Goal: Task Accomplishment & Management: Complete application form

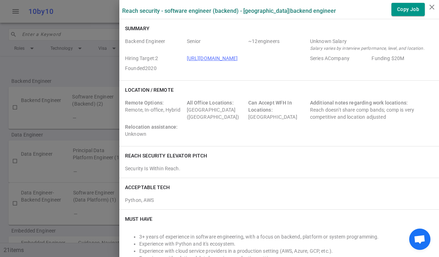
click at [86, 73] on div at bounding box center [219, 128] width 439 height 257
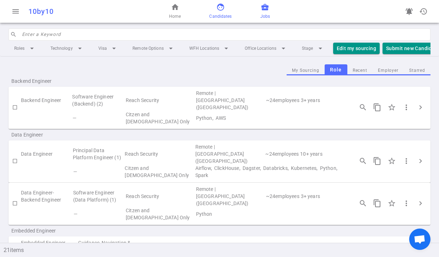
click at [222, 7] on span "face" at bounding box center [220, 7] width 9 height 9
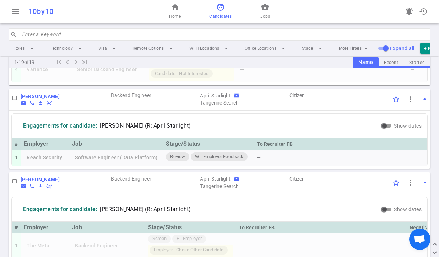
scroll to position [359, 0]
click at [44, 98] on b "Minh-Tuan Duong" at bounding box center [40, 96] width 39 height 6
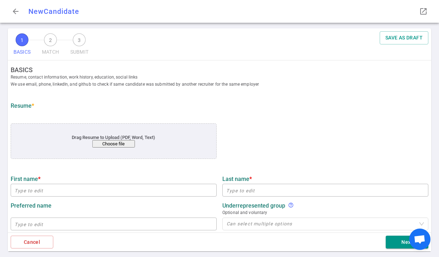
type input "Minh-Tuan"
type input "Duong"
type input "mtuand@gmail.com"
type input "+1 408-772-8462"
type input "https://www.linkedin.com/in/minhtuand"
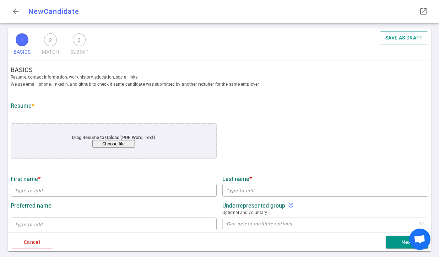
type textarea "Fly.io"
type input "Karmuu Technologies"
type textarea "Technical Advisor"
type input "5"
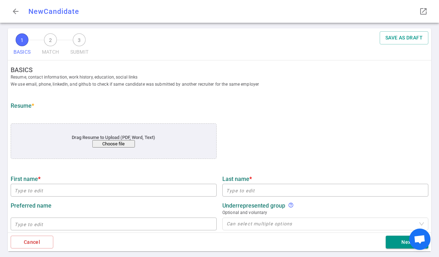
type input "UC San Diego"
type input "Computer Engineering"
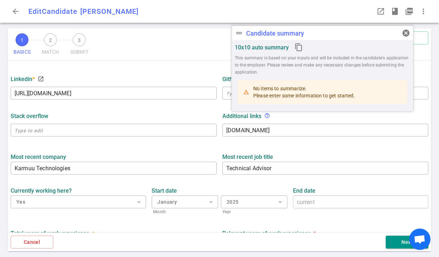
scroll to position [321, 0]
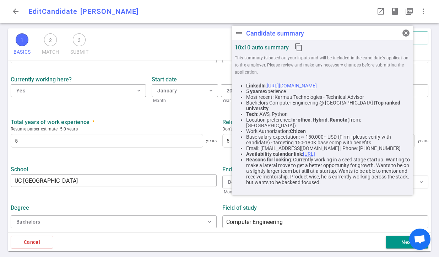
click at [227, 152] on div "Total years of work experience * Resume parser estimate: 5.0 years 5 years Rele…" at bounding box center [220, 133] width 424 height 41
click at [193, 164] on div "School UC San Diego ​" at bounding box center [114, 179] width 212 height 34
click at [409, 34] on span "cancel" at bounding box center [406, 33] width 9 height 9
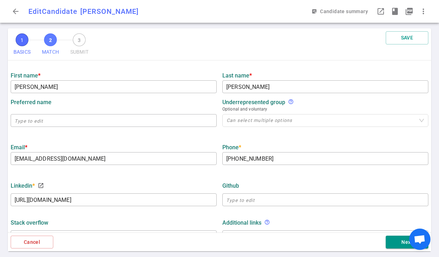
scroll to position [82, 0]
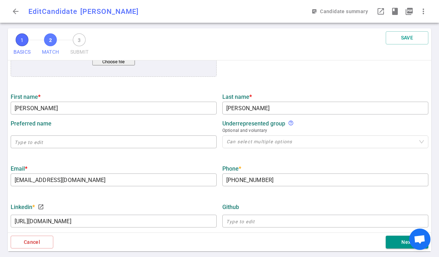
click at [52, 39] on span "2" at bounding box center [50, 39] width 13 height 13
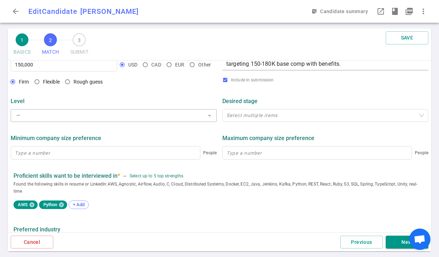
scroll to position [268, 0]
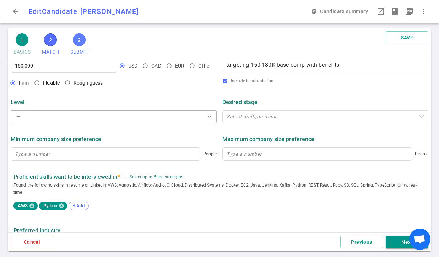
click at [82, 39] on span "3" at bounding box center [79, 39] width 13 height 13
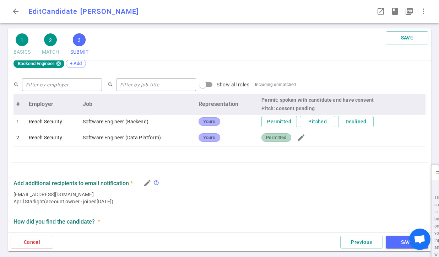
scroll to position [349, 0]
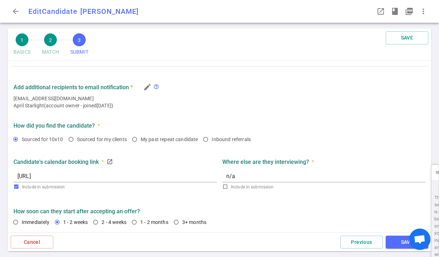
drag, startPoint x: 20, startPoint y: 194, endPoint x: 325, endPoint y: 146, distance: 309.1
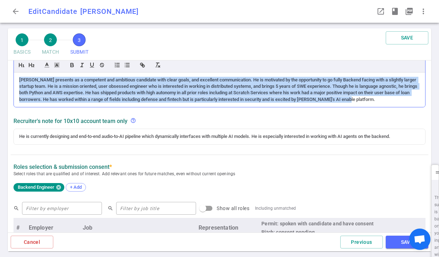
scroll to position [65, 0]
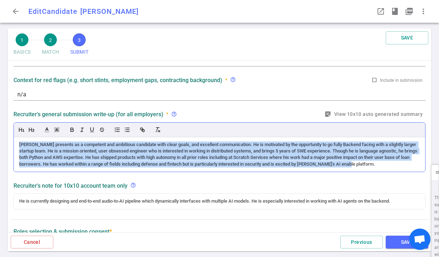
copy div "Minh-Tuan presents as a competent and ambitious candidate with clear goals, and…"
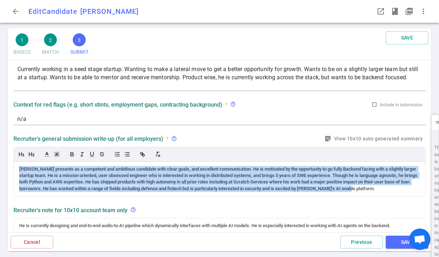
scroll to position [33, 0]
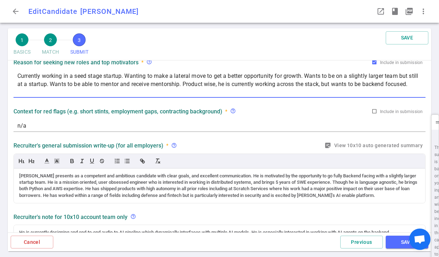
click at [307, 75] on textarea "Currently working in a seed stage startup. Wanting to make a lateral move to ge…" at bounding box center [219, 84] width 404 height 25
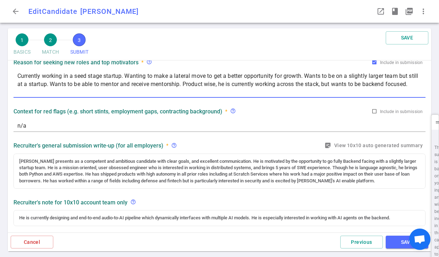
drag, startPoint x: 47, startPoint y: 92, endPoint x: 7, endPoint y: 68, distance: 46.9
click at [7, 68] on div "1 BASICS 2 MATCH 3 SUBMIT SAVE SUBMIT Roles and jobs applying, recruiter submis…" at bounding box center [219, 142] width 426 height 228
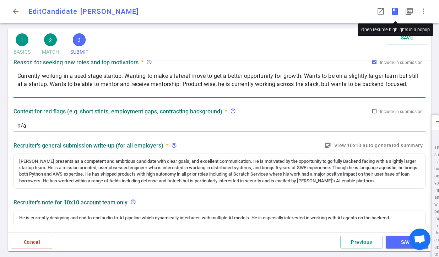
click at [396, 13] on span "book" at bounding box center [395, 11] width 9 height 9
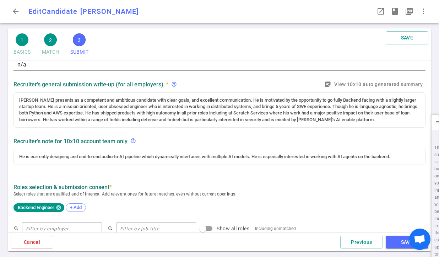
scroll to position [0, 0]
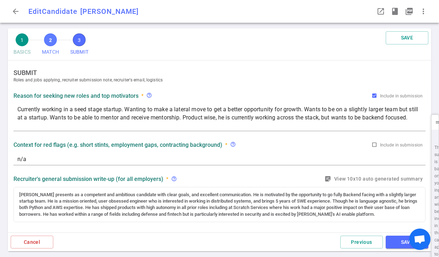
click at [47, 41] on span "2" at bounding box center [50, 39] width 13 height 13
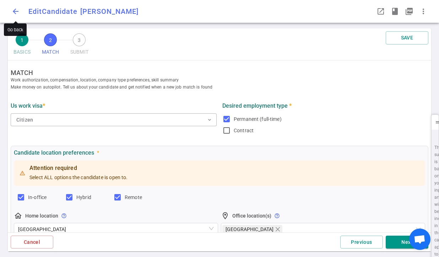
click at [14, 7] on span "arrow_back" at bounding box center [15, 11] width 9 height 9
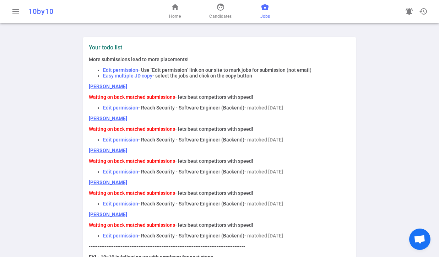
click at [262, 7] on span "business_center" at bounding box center [265, 7] width 9 height 9
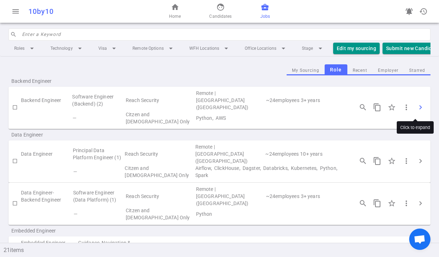
click at [416, 109] on span "chevron_right" at bounding box center [420, 107] width 9 height 9
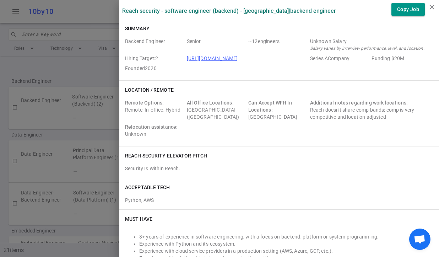
click at [90, 117] on div at bounding box center [219, 128] width 439 height 257
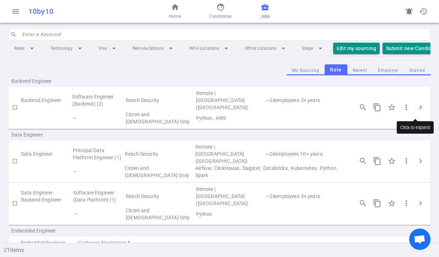
click at [416, 108] on span "chevron_right" at bounding box center [420, 107] width 9 height 9
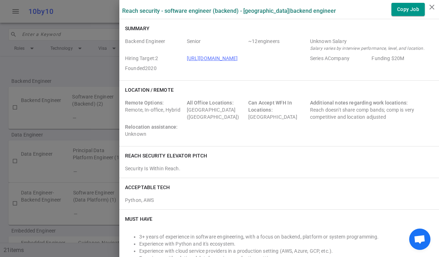
click at [89, 96] on div at bounding box center [219, 128] width 439 height 257
